Goal: Complete application form: Complete application form

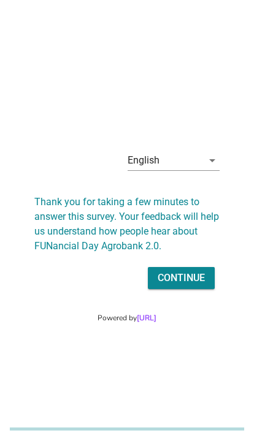
click at [196, 158] on div "English" at bounding box center [164, 161] width 75 height 20
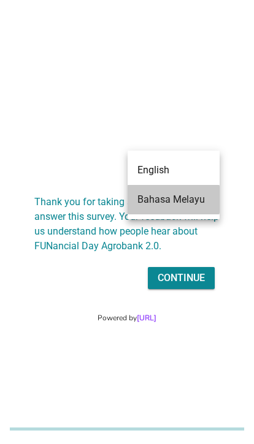
click at [192, 194] on div "Bahasa Melayu" at bounding box center [173, 199] width 72 height 15
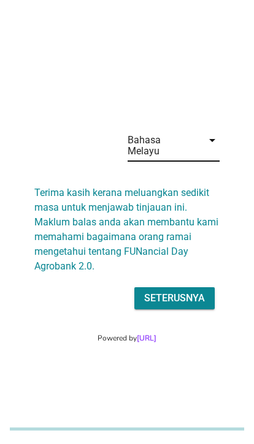
click at [184, 291] on div "Seterusnya" at bounding box center [174, 298] width 61 height 15
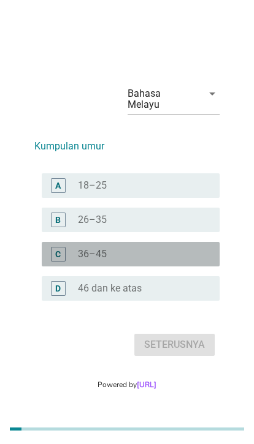
click at [167, 248] on div "radio_button_unchecked 36–45" at bounding box center [139, 254] width 122 height 12
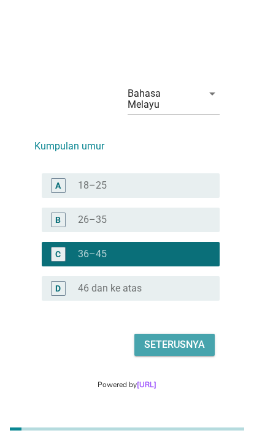
click at [204, 338] on div "Seterusnya" at bounding box center [174, 345] width 61 height 15
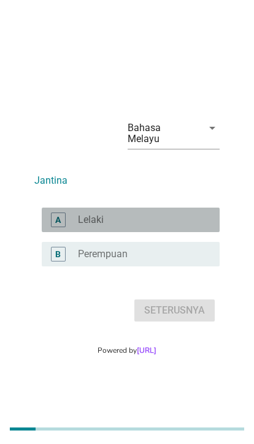
click at [185, 214] on div "radio_button_unchecked Lelaki" at bounding box center [139, 220] width 122 height 12
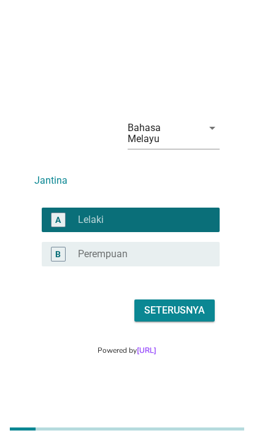
click at [194, 307] on div "Seterusnya" at bounding box center [174, 310] width 61 height 15
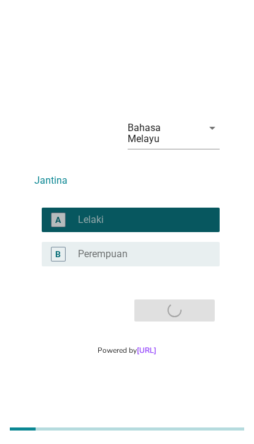
click at [60, 213] on div "A" at bounding box center [58, 219] width 6 height 13
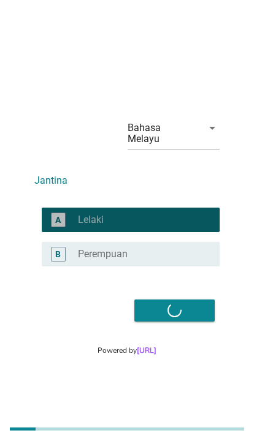
click at [56, 213] on div "A" at bounding box center [58, 219] width 6 height 13
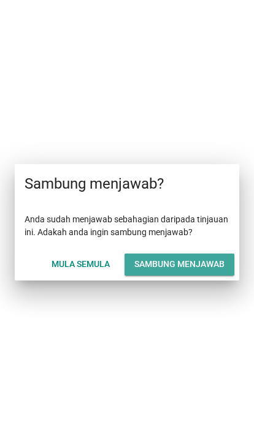
click at [180, 264] on div "Sambung menjawab" at bounding box center [179, 264] width 90 height 13
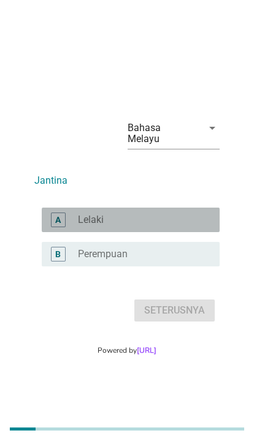
click at [150, 214] on div "radio_button_unchecked Lelaki" at bounding box center [139, 220] width 122 height 12
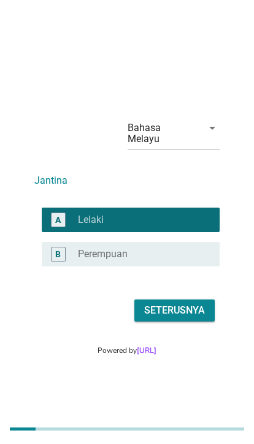
click at [181, 308] on div "Seterusnya" at bounding box center [174, 310] width 61 height 15
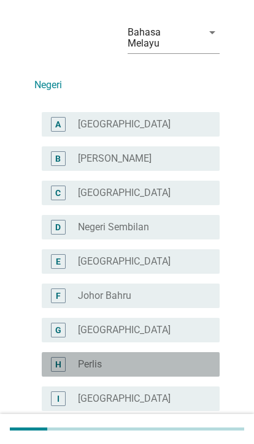
scroll to position [42, 0]
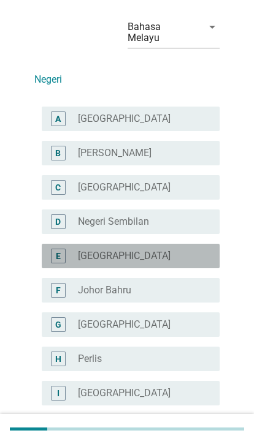
click at [175, 250] on div "radio_button_unchecked [GEOGRAPHIC_DATA]" at bounding box center [139, 256] width 122 height 12
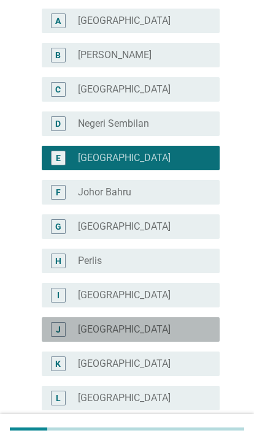
scroll to position [247, 0]
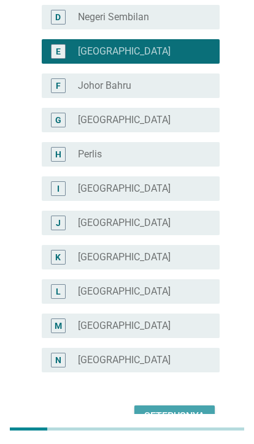
click at [181, 409] on div "Seterusnya" at bounding box center [174, 416] width 61 height 15
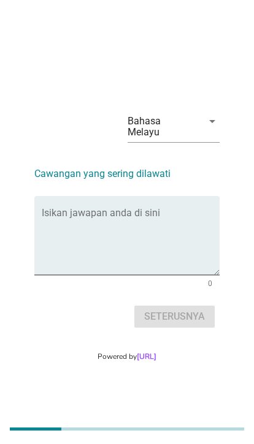
click at [162, 202] on div "Isikan jawapan anda di sini" at bounding box center [131, 235] width 178 height 79
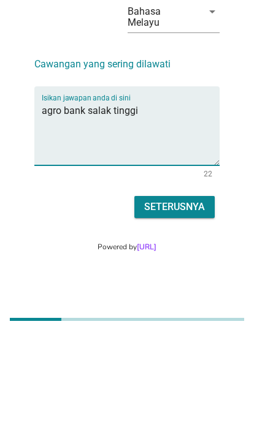
type textarea "agro bank salak tinggi"
click at [198, 310] on div "Seterusnya" at bounding box center [174, 317] width 61 height 15
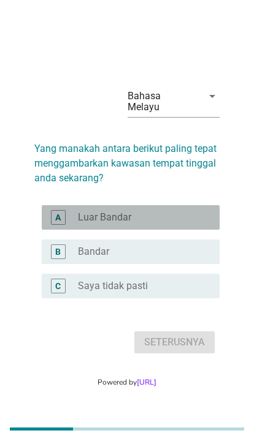
click at [61, 248] on div "B" at bounding box center [58, 251] width 6 height 13
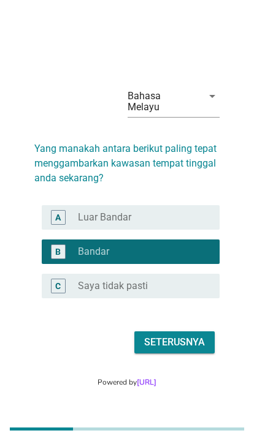
click at [181, 339] on div "Seterusnya" at bounding box center [174, 342] width 61 height 15
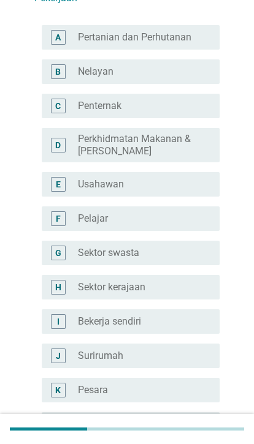
scroll to position [124, 0]
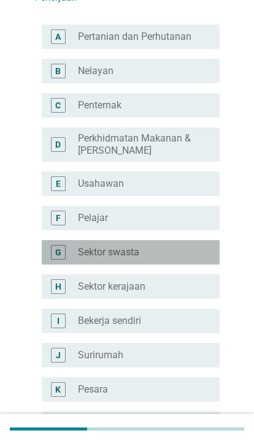
click at [196, 246] on div "radio_button_unchecked Sektor swasta" at bounding box center [139, 252] width 122 height 12
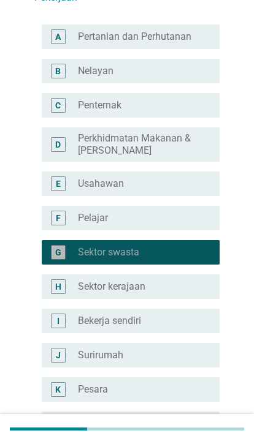
scroll to position [222, 0]
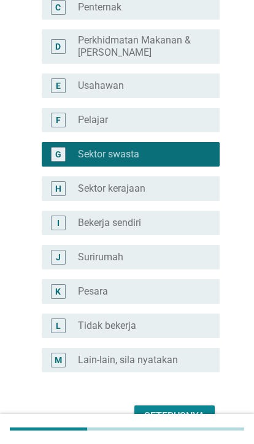
click at [178, 411] on div "Seterusnya" at bounding box center [174, 416] width 61 height 15
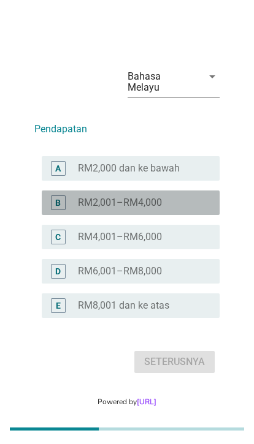
click at [203, 197] on div "radio_button_unchecked RM2,001–RM4,000" at bounding box center [144, 203] width 132 height 12
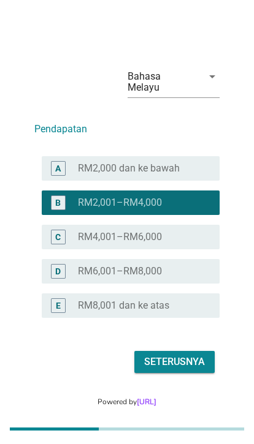
click at [177, 355] on div "Seterusnya" at bounding box center [174, 362] width 61 height 15
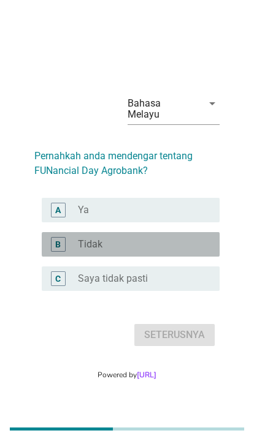
click at [152, 238] on div "radio_button_unchecked Tidak" at bounding box center [139, 244] width 122 height 12
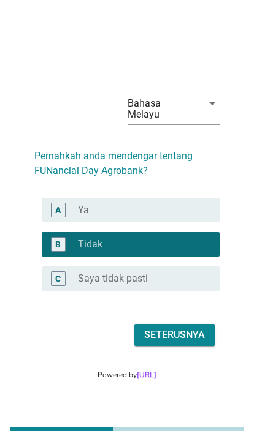
click at [175, 330] on div "Seterusnya" at bounding box center [174, 335] width 61 height 15
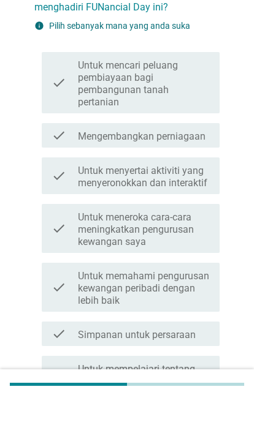
scroll to position [84, 0]
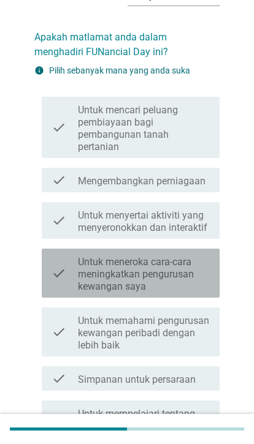
click at [208, 270] on label "Untuk meneroka cara-cara meningkatkan pengurusan kewangan saya" at bounding box center [144, 274] width 132 height 37
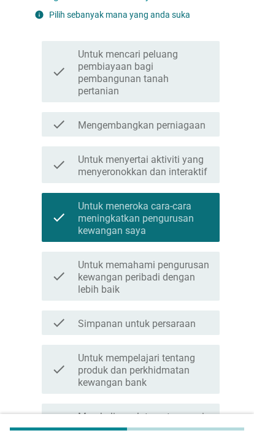
scroll to position [275, 0]
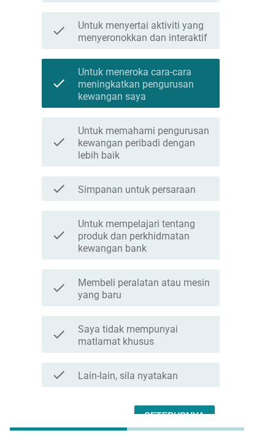
click at [186, 410] on div "Seterusnya" at bounding box center [174, 416] width 61 height 15
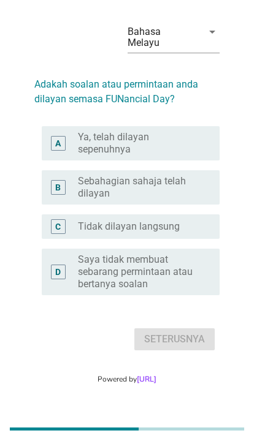
scroll to position [0, 0]
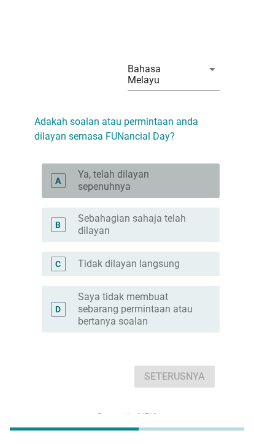
click at [185, 174] on label "Ya, telah dilayan sepenuhnya" at bounding box center [139, 181] width 122 height 25
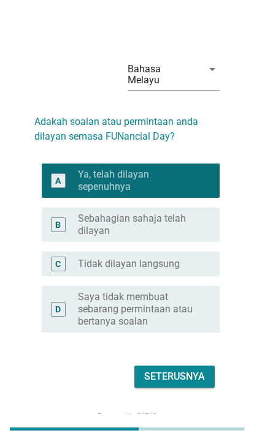
click at [202, 376] on button "Seterusnya" at bounding box center [174, 377] width 80 height 22
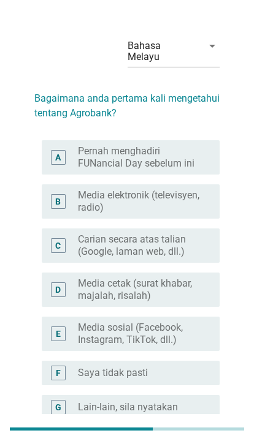
scroll to position [24, 0]
click at [182, 322] on label "Media sosial (Facebook, Instagram, TikTok, dll.)" at bounding box center [139, 333] width 122 height 25
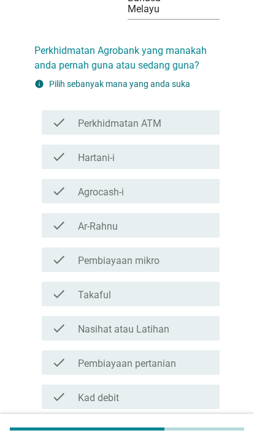
scroll to position [72, 0]
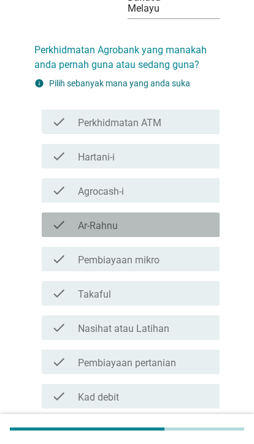
click at [203, 218] on div "check_box_outline_blank Ar-Rahnu" at bounding box center [144, 225] width 132 height 15
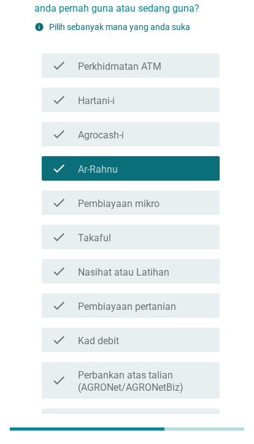
scroll to position [128, 0]
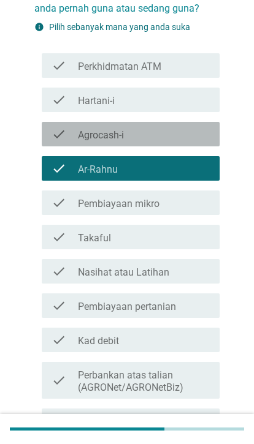
click at [188, 127] on div "check_box_outline_blank Agrocash-i" at bounding box center [144, 134] width 132 height 15
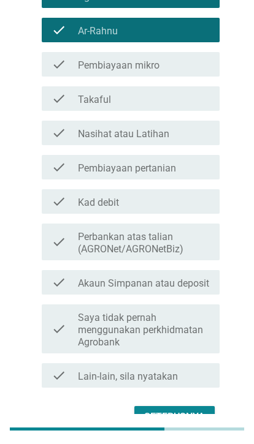
click at [198, 406] on button "Seterusnya" at bounding box center [174, 417] width 80 height 22
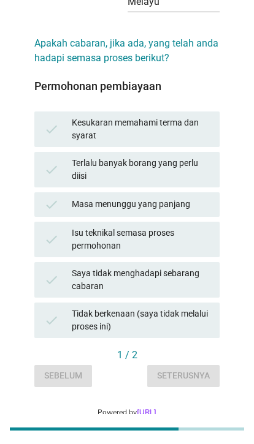
scroll to position [78, 0]
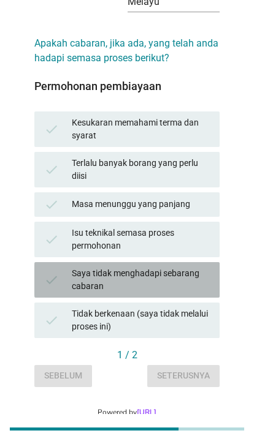
click at [181, 267] on div "Saya tidak menghadapi sebarang cabaran" at bounding box center [141, 280] width 138 height 26
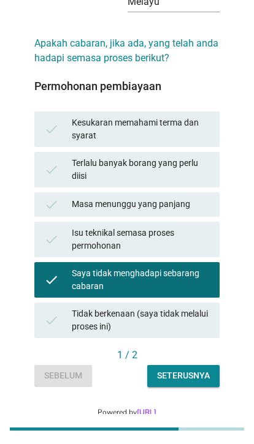
click at [207, 376] on button "Seterusnya" at bounding box center [183, 376] width 72 height 22
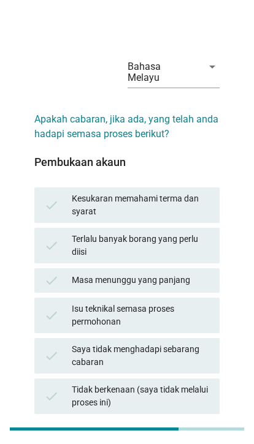
scroll to position [3, 0]
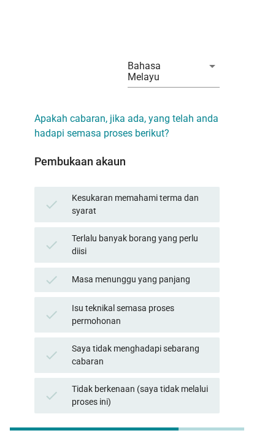
click at [194, 343] on div "Saya tidak menghadapi sebarang cabaran" at bounding box center [141, 356] width 138 height 26
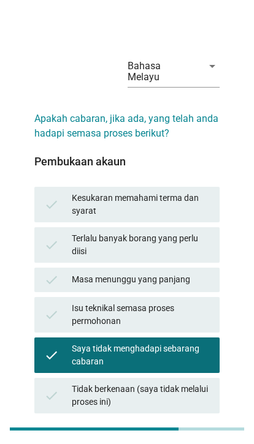
click at [199, 441] on button "Soalan seterusnya" at bounding box center [165, 452] width 107 height 22
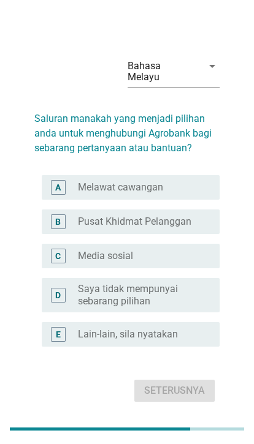
scroll to position [0, 0]
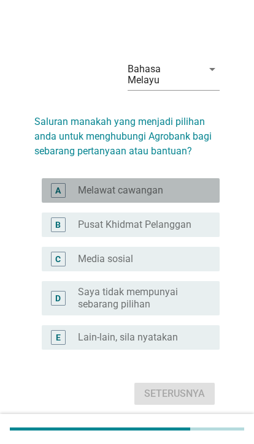
click at [192, 184] on div "radio_button_unchecked Melawat cawangan" at bounding box center [139, 190] width 122 height 12
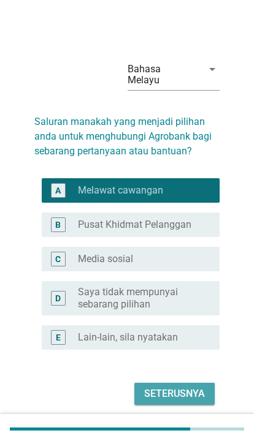
click at [196, 387] on div "Seterusnya" at bounding box center [174, 394] width 61 height 15
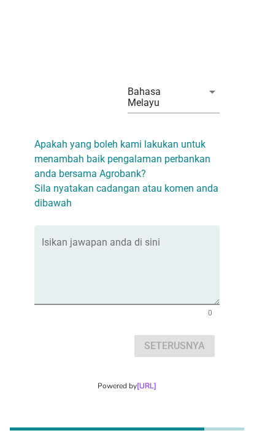
click at [146, 242] on textarea "Isikan jawapan anda di sini" at bounding box center [131, 272] width 178 height 64
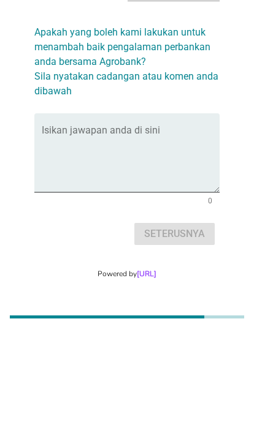
scroll to position [30, 0]
